Goal: Transaction & Acquisition: Subscribe to service/newsletter

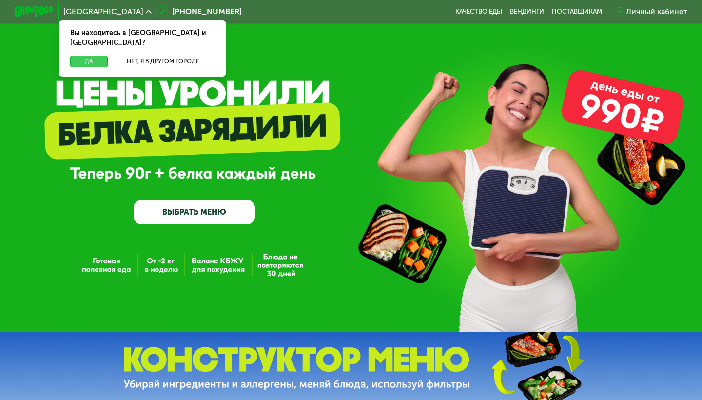
click at [92, 56] on button "Да" at bounding box center [89, 62] width 38 height 12
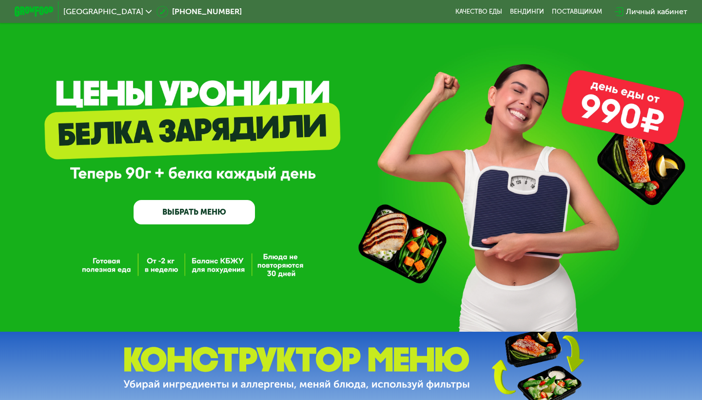
click at [238, 211] on link "ВЫБРАТЬ МЕНЮ" at bounding box center [194, 212] width 121 height 24
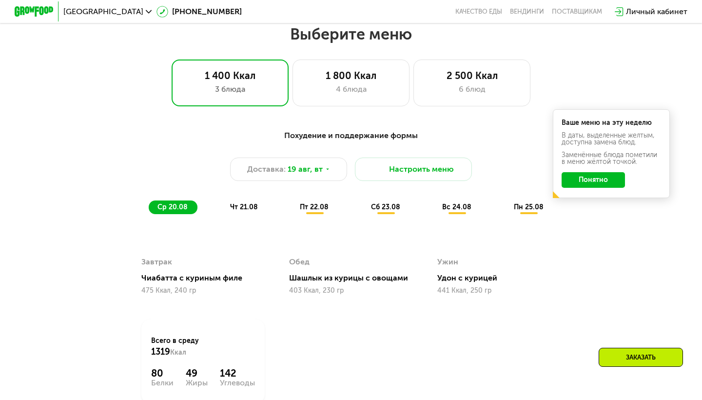
scroll to position [415, 0]
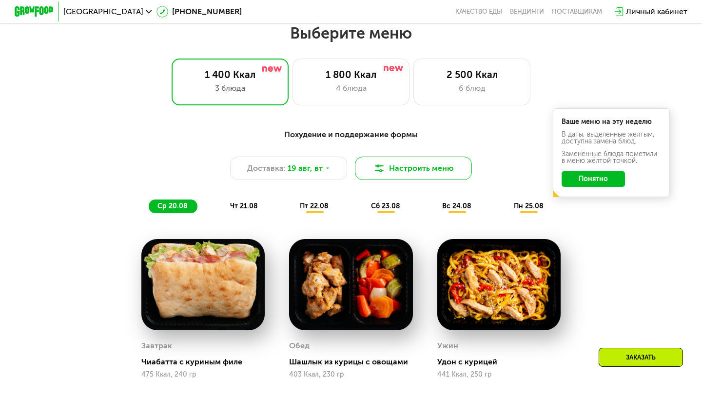
click at [425, 161] on button "Настроить меню" at bounding box center [413, 167] width 117 height 23
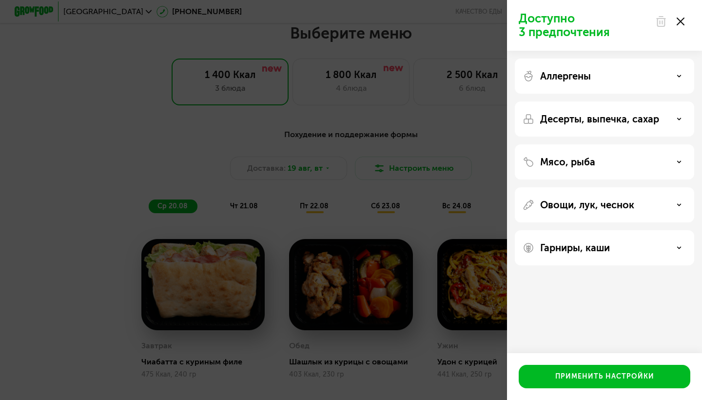
click at [607, 101] on div "Аллергены" at bounding box center [604, 118] width 179 height 35
click at [618, 144] on div "Десерты, выпечка, сахар" at bounding box center [604, 161] width 179 height 35
click at [678, 121] on div "Десерты, выпечка, сахар" at bounding box center [605, 119] width 164 height 12
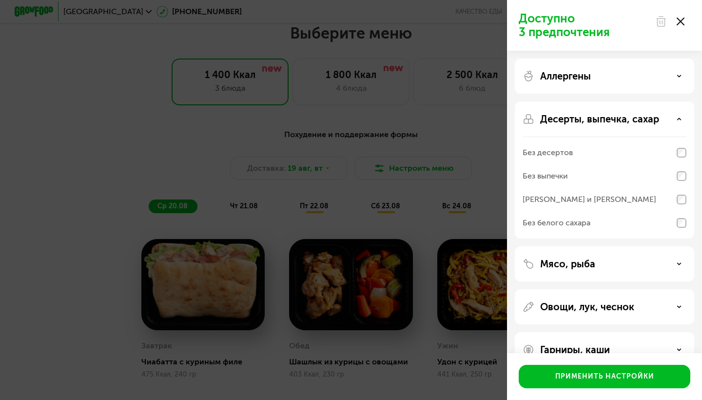
click at [678, 121] on icon at bounding box center [679, 118] width 5 height 5
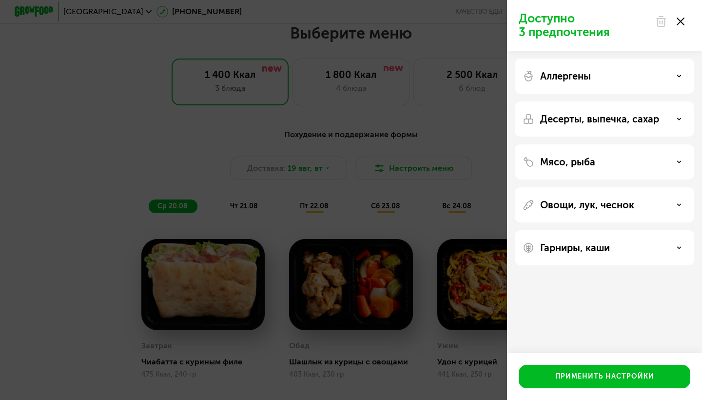
click at [676, 164] on div "Мясо, рыба" at bounding box center [605, 162] width 164 height 12
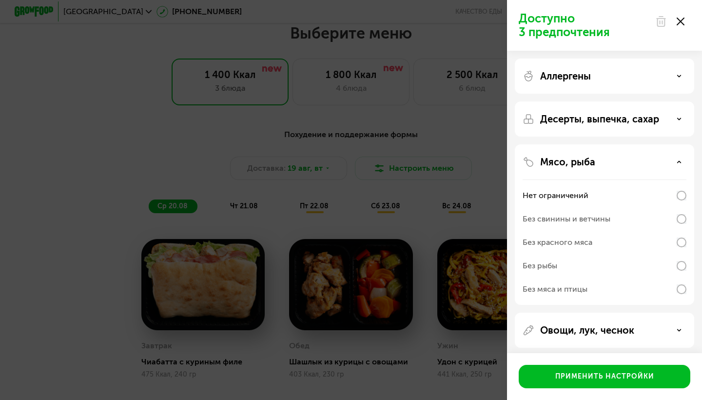
click at [676, 164] on div "Мясо, рыба" at bounding box center [605, 162] width 164 height 12
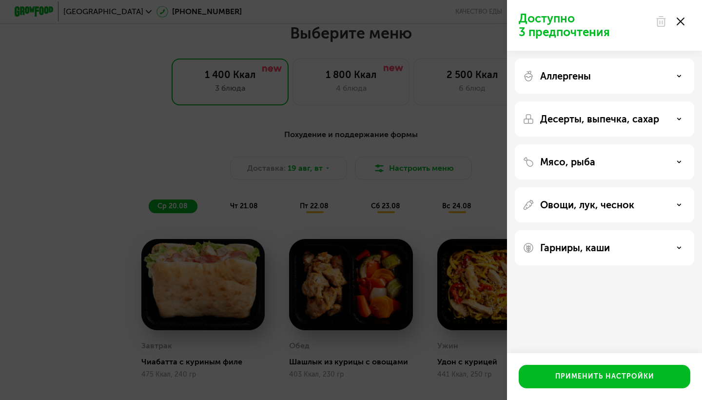
click at [691, 24] on div "Доступно 3 предпочтения" at bounding box center [604, 25] width 195 height 51
click at [685, 21] on div at bounding box center [669, 21] width 41 height 19
click at [681, 23] on icon at bounding box center [681, 22] width 8 height 8
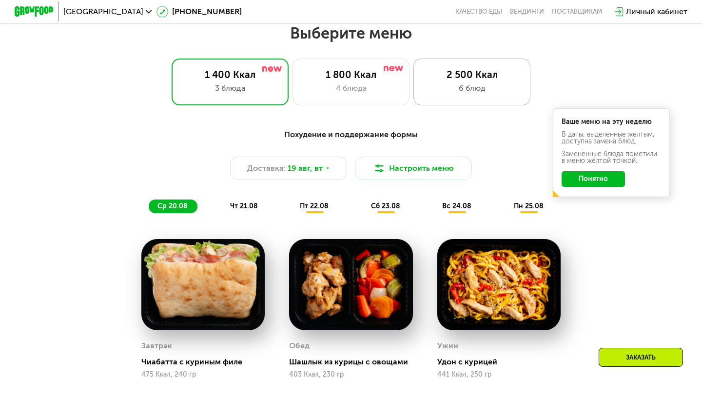
click at [484, 63] on div "2 500 Ккал 6 блюд" at bounding box center [471, 81] width 117 height 47
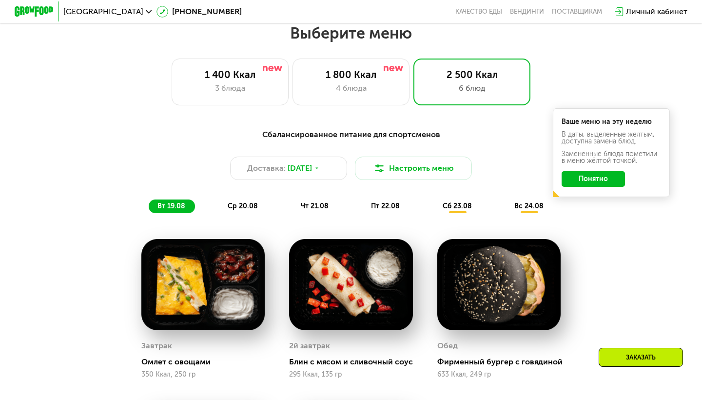
click at [588, 169] on div "Ваше меню на эту неделю В даты, выделенные желтым, доступна замена блюд. Заменё…" at bounding box center [611, 152] width 117 height 89
click at [584, 176] on button "Понятно" at bounding box center [593, 179] width 63 height 16
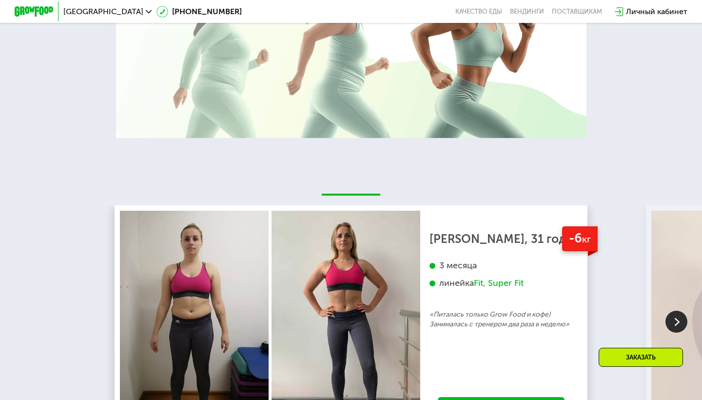
scroll to position [1521, 0]
